Goal: Information Seeking & Learning: Learn about a topic

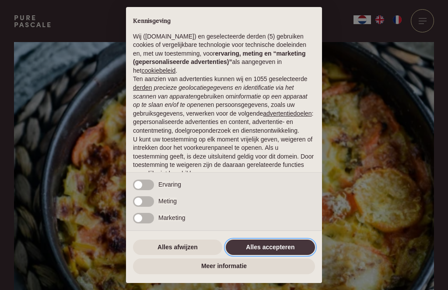
click at [266, 242] on button "Alles accepteren" at bounding box center [270, 247] width 89 height 16
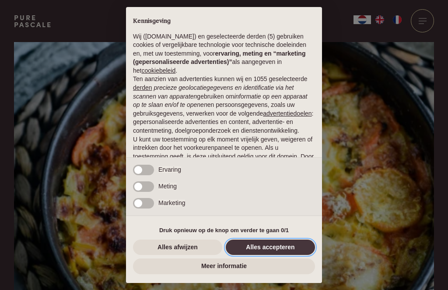
scroll to position [56, 0]
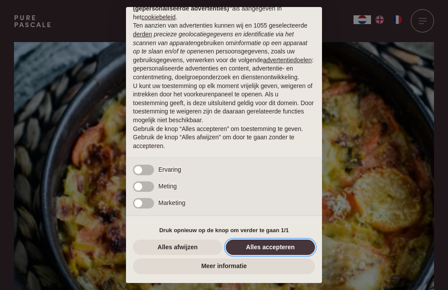
click at [269, 245] on button "Alles accepteren" at bounding box center [270, 247] width 89 height 16
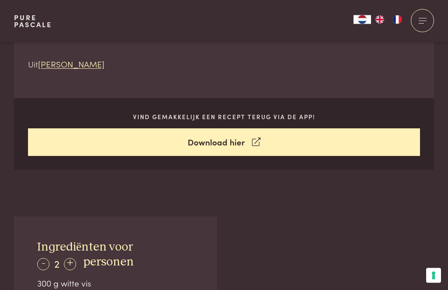
scroll to position [355, 0]
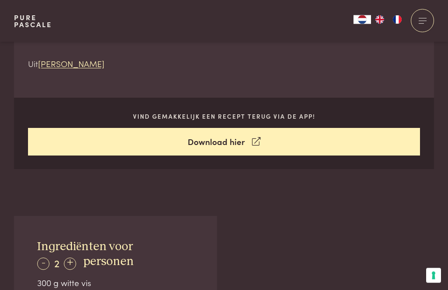
click at [256, 142] on icon at bounding box center [256, 142] width 8 height 13
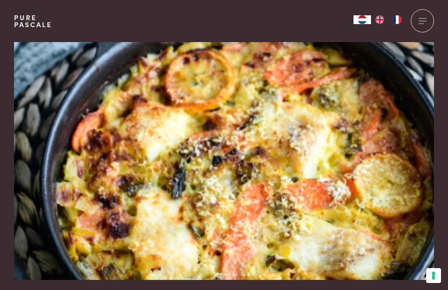
scroll to position [0, 0]
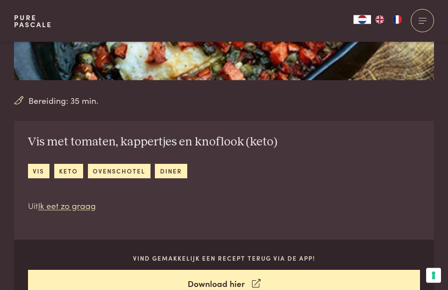
scroll to position [210, 0]
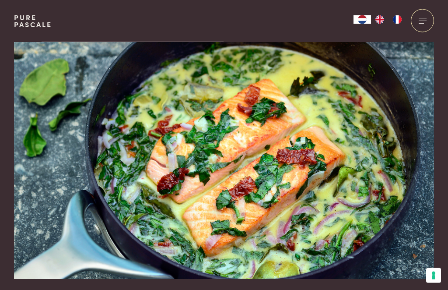
scroll to position [10, 0]
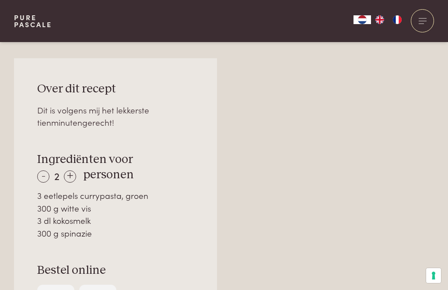
scroll to position [527, 0]
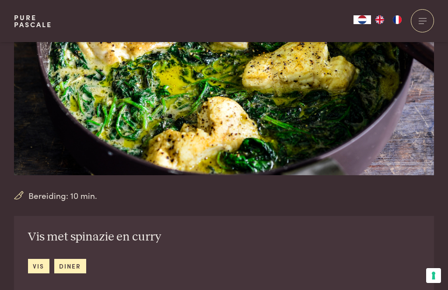
scroll to position [118, 0]
